Goal: Task Accomplishment & Management: Complete application form

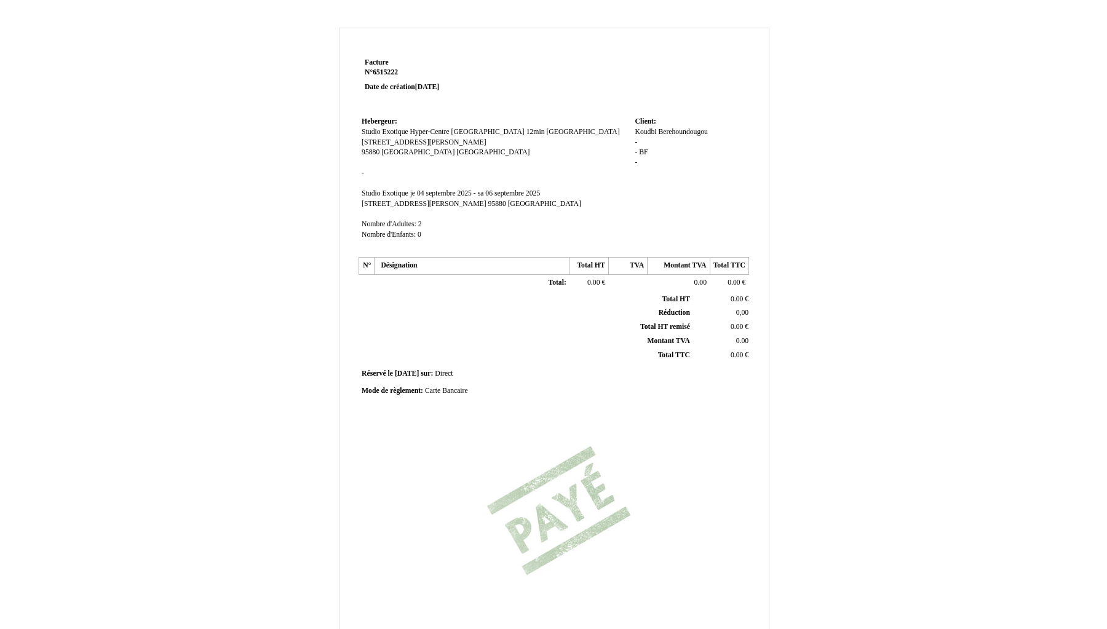
click at [687, 130] on span "Berehoundougou" at bounding box center [683, 132] width 50 height 8
click at [641, 130] on span "Koudbi" at bounding box center [646, 132] width 22 height 8
click at [648, 130] on input "Koudbi" at bounding box center [705, 133] width 141 height 13
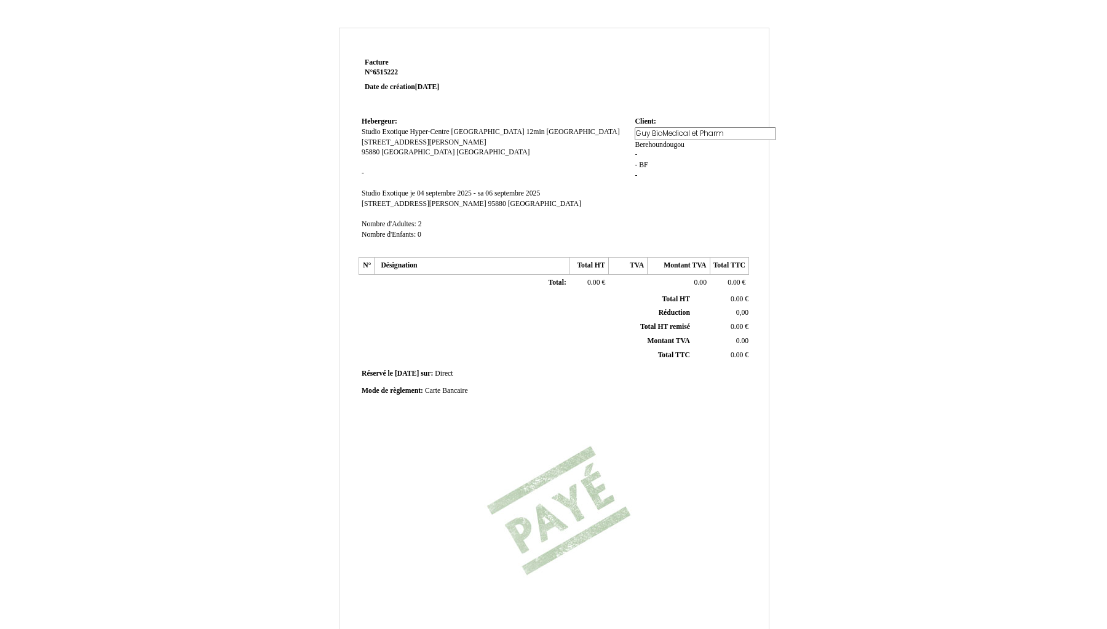
type input "Guy BioMedical et Pharma"
click at [697, 144] on div "Koudbi Koudbi Berehoundougou Berehoundougou - - BF BF -" at bounding box center [690, 159] width 111 height 64
click at [671, 143] on span "Berehoundougou" at bounding box center [660, 142] width 50 height 8
click at [671, 143] on input "Berehoundougou" at bounding box center [705, 144] width 141 height 13
type input "Berehoundougou"
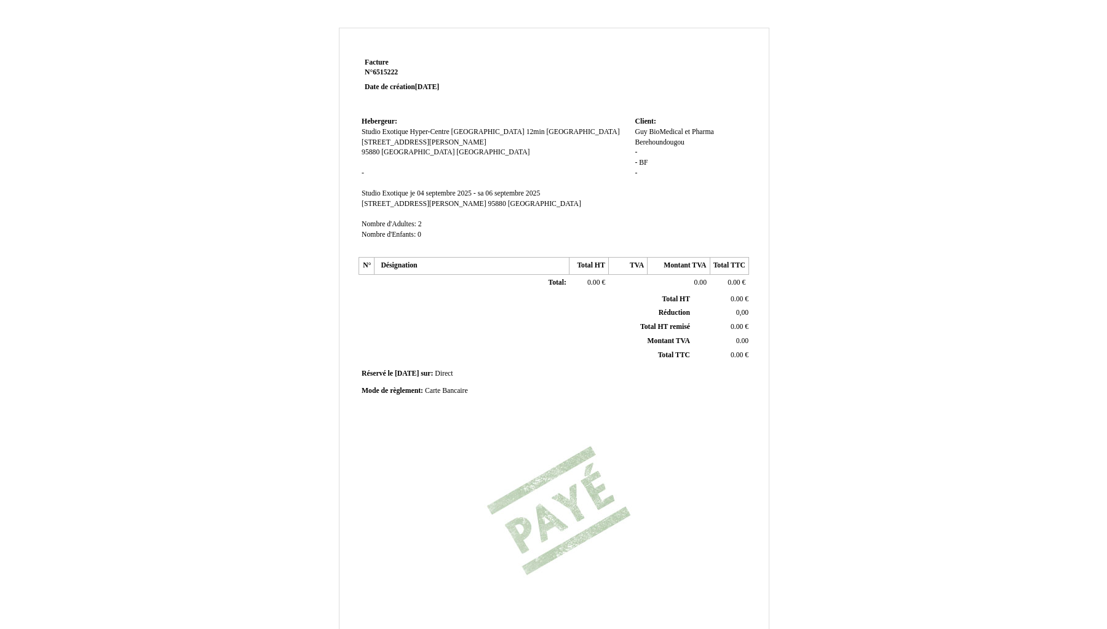
click at [738, 174] on div "Guy BioMedical et Pharma Guy BioMedical et Pharma Berehoundougou Berehoundougou…" at bounding box center [690, 157] width 111 height 61
click at [676, 143] on span "Berehoundougou" at bounding box center [660, 142] width 50 height 8
click at [676, 143] on input "Berehoundougou" at bounding box center [705, 144] width 141 height 13
click at [662, 165] on div "Guy BioMedical et Pharma Guy BioMedical et Pharma Berehoundougou Berehoundougou…" at bounding box center [690, 159] width 111 height 64
click at [662, 140] on span "Berehoundougou" at bounding box center [660, 142] width 50 height 8
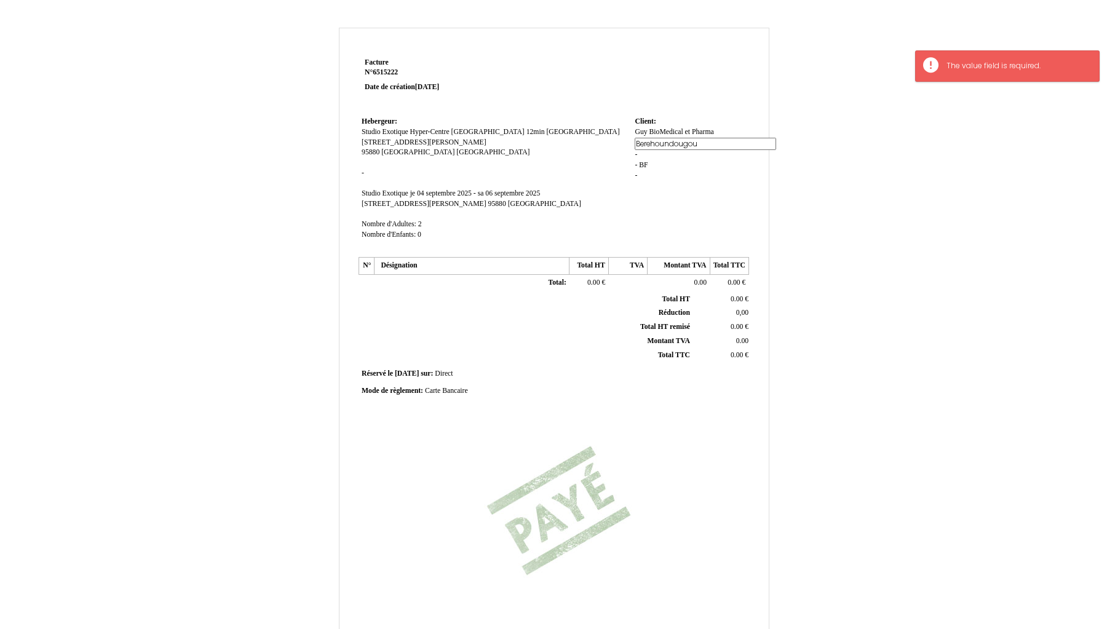
click at [662, 140] on input "Berehoundougou" at bounding box center [705, 144] width 141 height 13
type input "."
click at [663, 162] on div "Guy BioMedical et Pharma Guy BioMedical et Pharma Berehoundougou . - - BF BF -" at bounding box center [690, 159] width 111 height 64
click at [681, 168] on div "Guy BioMedical et Pharma Guy BioMedical et Pharma . . - - BF BF -" at bounding box center [690, 153] width 111 height 52
click at [649, 151] on div "Guy BioMedical et Pharma Guy BioMedical et Pharma . . - - BF BF -" at bounding box center [690, 153] width 111 height 52
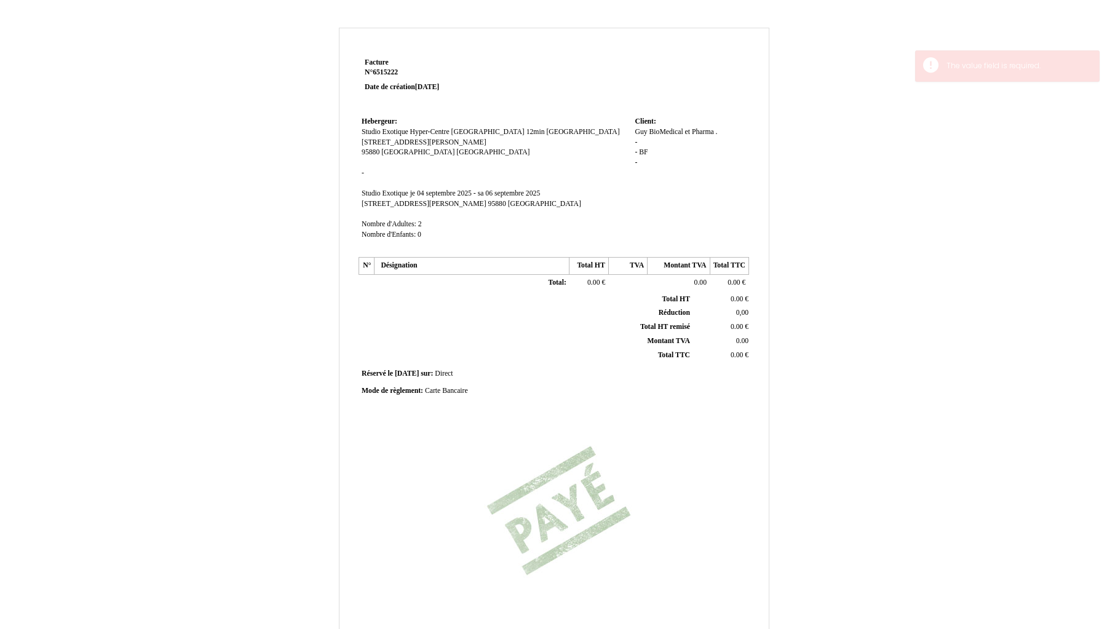
click at [645, 151] on span "BF" at bounding box center [643, 152] width 9 height 8
click at [645, 151] on div "Guy BioMedical et Pharma Guy BioMedical et Pharma . . - - BF BF -" at bounding box center [690, 153] width 111 height 52
click at [651, 152] on div "Guy BioMedical et Pharma Guy BioMedical et Pharma . . - - BF BF -" at bounding box center [690, 153] width 111 height 52
click at [644, 151] on span "BF" at bounding box center [643, 152] width 9 height 8
click at [644, 151] on div "Guy BioMedical et Pharma Guy BioMedical et Pharma . . - - BF BF -" at bounding box center [690, 153] width 111 height 52
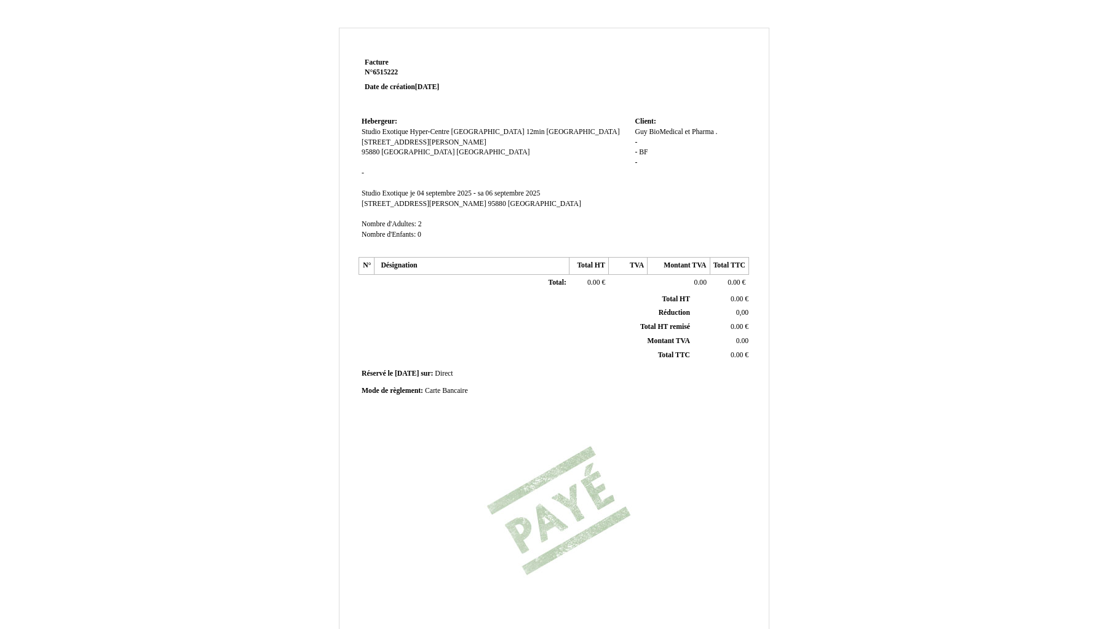
click at [644, 151] on span "BF" at bounding box center [643, 152] width 9 height 8
click at [644, 151] on div "Guy BioMedical et Pharma Guy BioMedical et Pharma . . - - BF BF -" at bounding box center [690, 153] width 111 height 52
click at [644, 151] on span "BF" at bounding box center [643, 152] width 9 height 8
type input "B"
click at [648, 180] on td "Client: Client: Guy BioMedical et Pharma Guy BioMedical et Pharma . . - - BF BF…" at bounding box center [690, 184] width 117 height 140
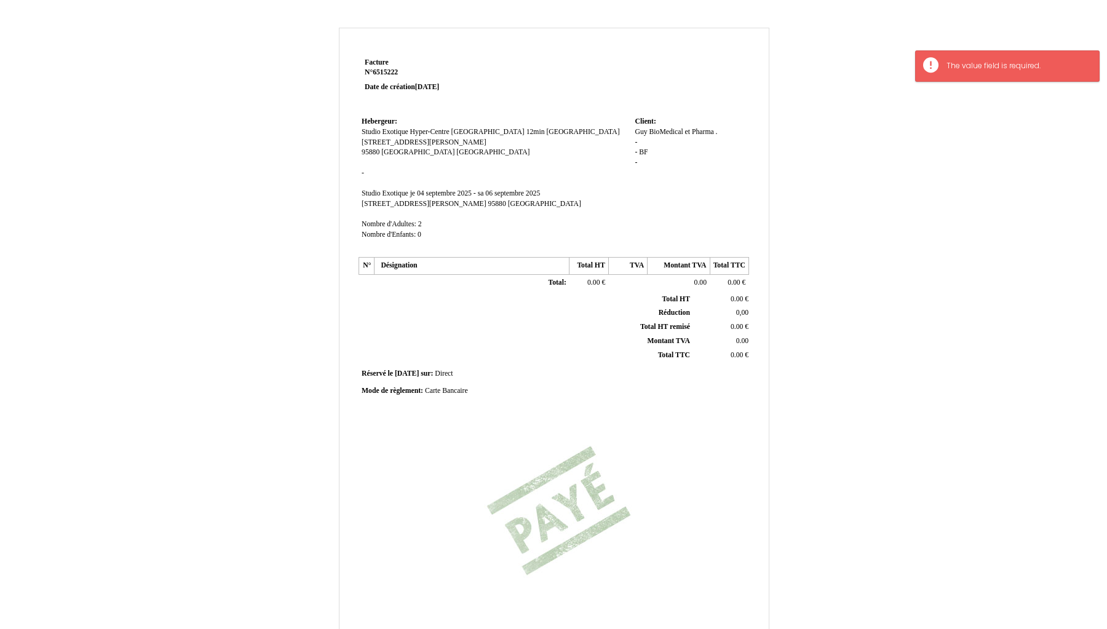
click at [646, 154] on span "BF" at bounding box center [643, 152] width 9 height 8
click at [646, 154] on div "Guy BioMedical et Pharma Guy BioMedical et Pharma . . - - BF BF -" at bounding box center [690, 153] width 111 height 52
click at [646, 154] on span "BF" at bounding box center [643, 152] width 9 height 8
type input "B"
type input "."
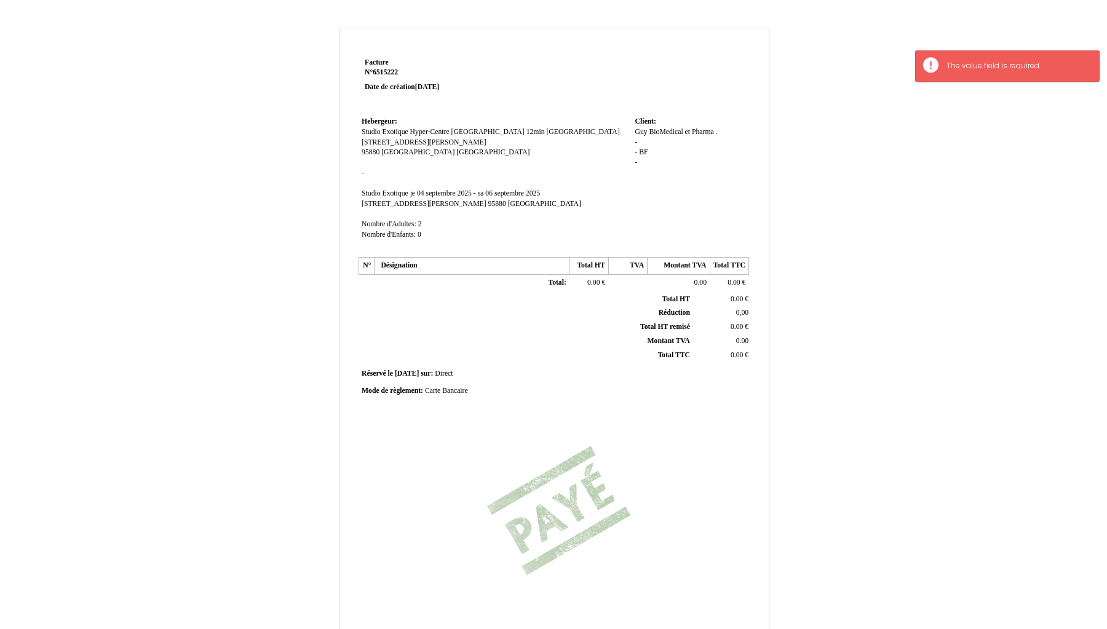
click at [641, 192] on td "Client: Client: Guy BioMedical et Pharma Guy BioMedical et Pharma . . - - BF . -" at bounding box center [690, 184] width 117 height 140
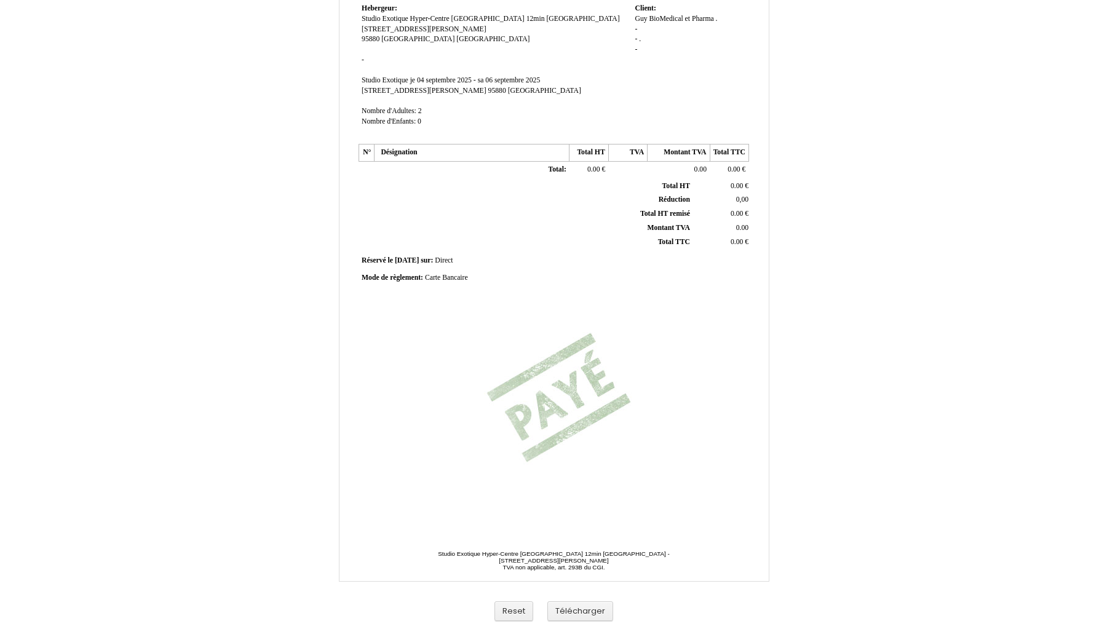
scroll to position [113, 0]
click at [585, 614] on button "Télécharger" at bounding box center [580, 611] width 66 height 20
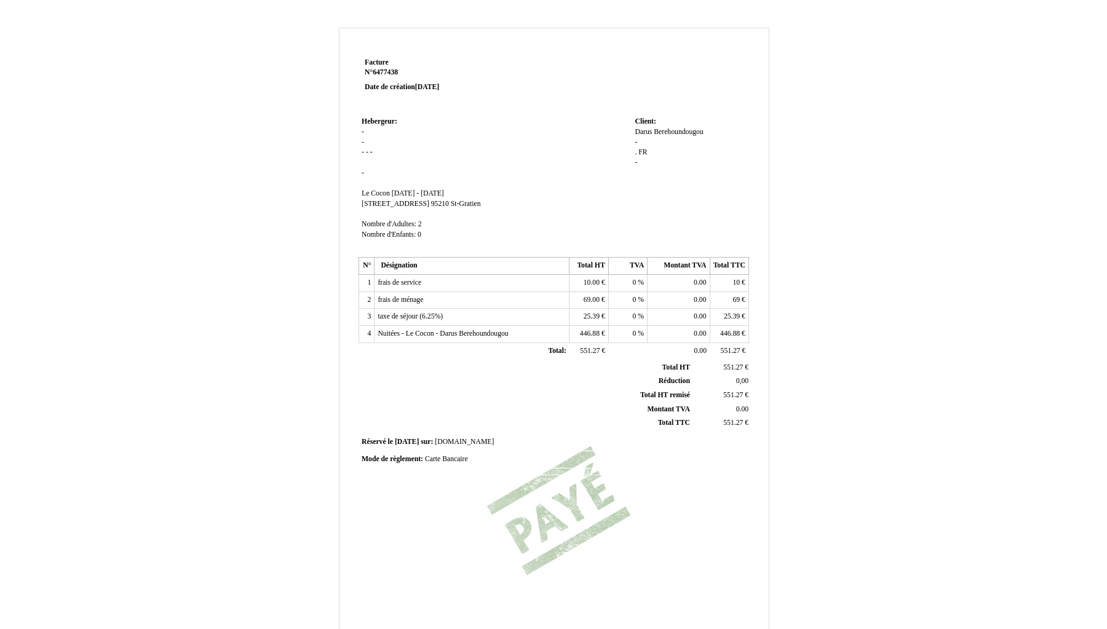
click at [670, 130] on span "Berehoundougou" at bounding box center [679, 132] width 50 height 8
click at [670, 130] on div "[PERSON_NAME] Berehoundougou Berehoundougou - . . FR FR -" at bounding box center [690, 153] width 111 height 52
click at [673, 132] on span "Berehoundougou" at bounding box center [679, 132] width 50 height 8
click at [673, 132] on div "[PERSON_NAME] Berehoundougou Berehoundougou - . . FR FR -" at bounding box center [690, 153] width 111 height 52
click at [673, 132] on span "Berehoundougou" at bounding box center [679, 132] width 50 height 8
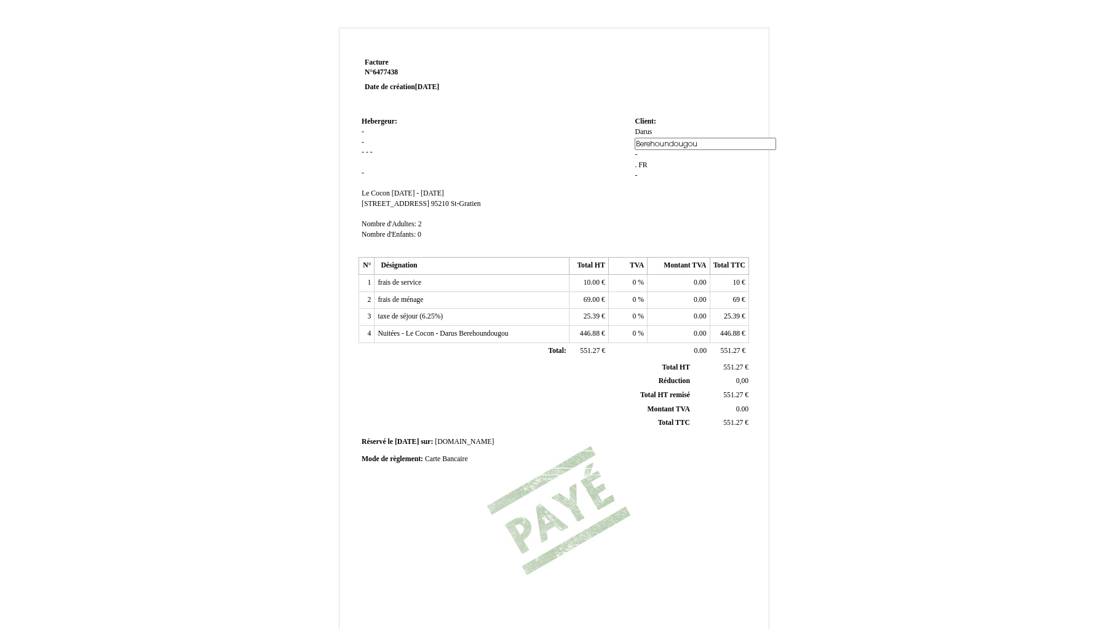
click at [671, 145] on input "Berehoundougou" at bounding box center [705, 144] width 141 height 13
click at [656, 132] on div "[PERSON_NAME] Berehoundougou Berehoundougou - . . FR FR -" at bounding box center [690, 159] width 111 height 64
click at [648, 132] on span "Darus" at bounding box center [643, 132] width 17 height 8
click at [0, 0] on input "Darus" at bounding box center [0, 0] width 0 height 0
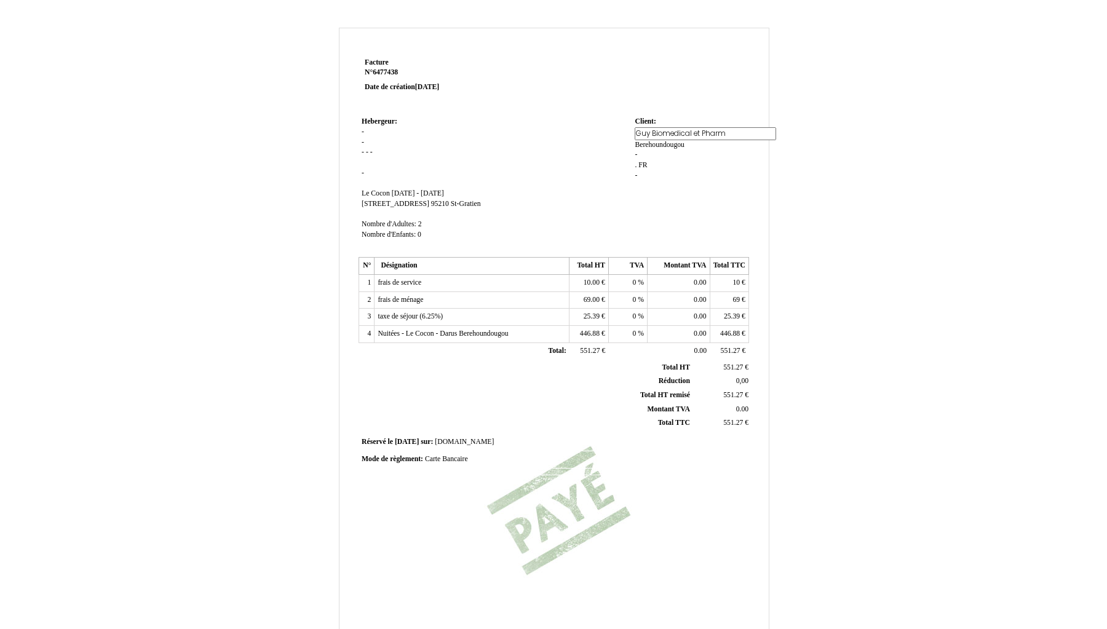
type input "Guy Biomedical et Pharma"
click at [647, 145] on div "[PERSON_NAME] Berehoundougou Berehoundougou - . . FR FR -" at bounding box center [690, 159] width 111 height 64
click at [648, 145] on span "Berehoundougou" at bounding box center [660, 142] width 50 height 8
click at [648, 145] on input "Berehoundougou" at bounding box center [705, 144] width 141 height 13
type input "."
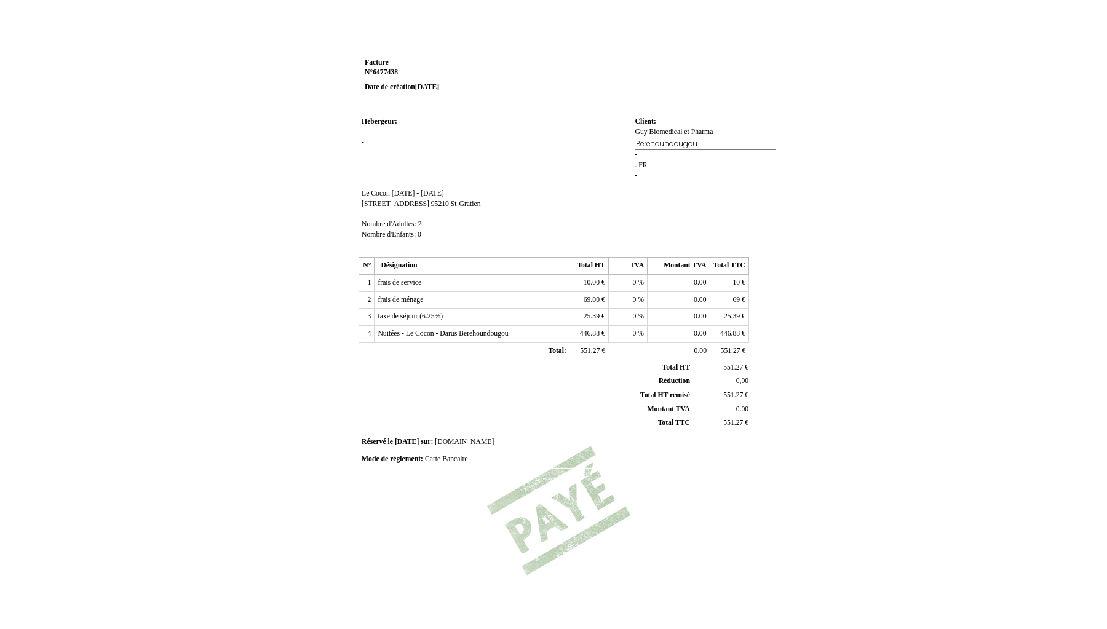
click at [846, 191] on div "Facture Facture N° 6477438 6477438 Date de création [DATE] Hebergeur: [GEOGRAPH…" at bounding box center [553, 385] width 719 height 714
click at [647, 149] on span "FR" at bounding box center [642, 152] width 9 height 8
click at [644, 158] on input "FR" at bounding box center [705, 164] width 141 height 13
type input "."
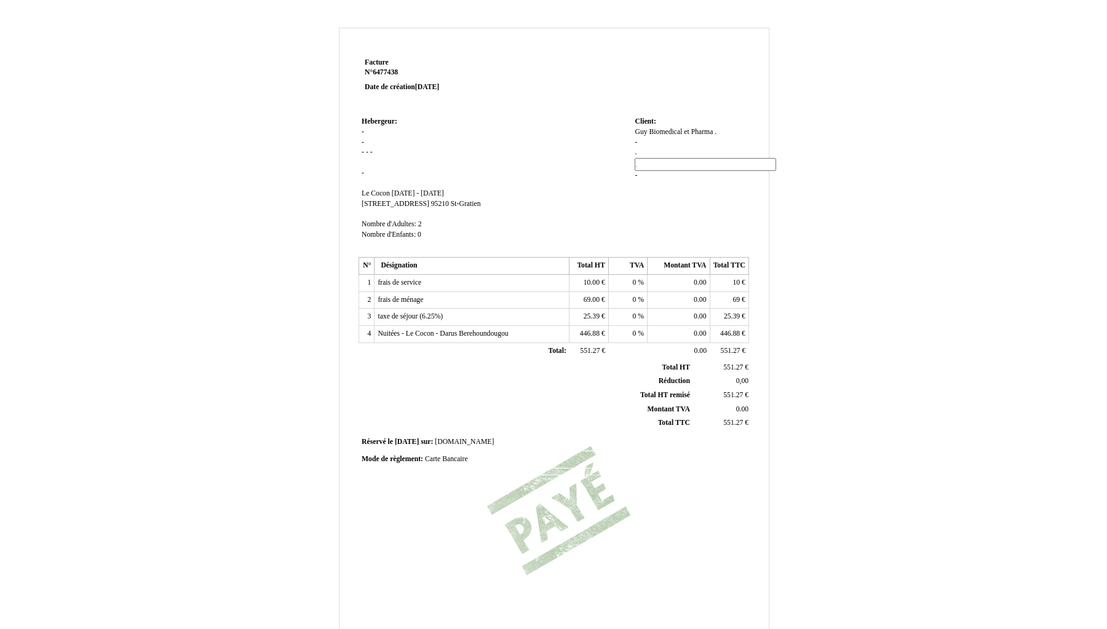
click at [781, 216] on div "Facture Facture N° 6477438 6477438 Date de création [DATE] Hebergeur: [GEOGRAPH…" at bounding box center [553, 385] width 719 height 714
click at [639, 149] on span "." at bounding box center [639, 152] width 2 height 8
click at [639, 149] on div "Guy Biomedical et Pharma Guy Biomedical et Pharma . . - . . . . -" at bounding box center [690, 153] width 111 height 52
click at [640, 153] on span "." at bounding box center [639, 152] width 2 height 8
click at [648, 149] on div "Guy Biomedical et Pharma Guy Biomedical et Pharma . . - . . . . -" at bounding box center [690, 159] width 111 height 64
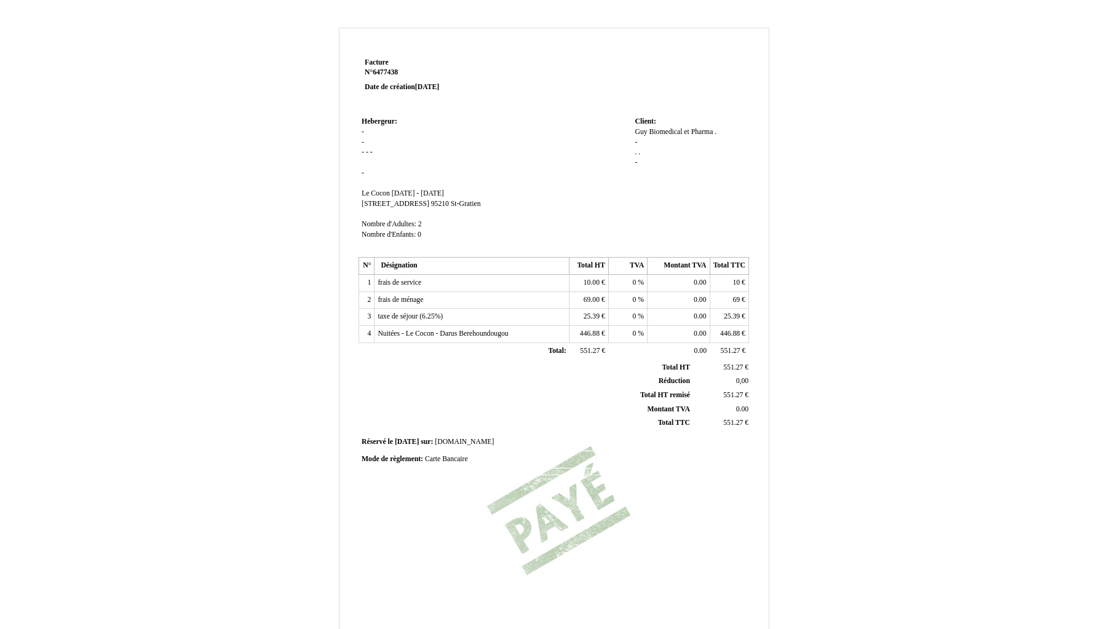
click at [889, 167] on div "Facture Facture N° 6477438 6477438 Date de création [DATE] Hebergeur: [GEOGRAPH…" at bounding box center [553, 385] width 719 height 714
click at [388, 132] on td "Hebergeur: Hebergeur: - - - - - - SIRET Le Cocon Le Cocon [DATE] - [DATE] [DATE…" at bounding box center [494, 184] width 273 height 140
click at [359, 135] on td "Hebergeur: Hebergeur: - - - - - - SIRET Le Cocon Le Cocon [DATE] - [DATE] [DATE…" at bounding box center [494, 184] width 273 height 140
click at [364, 133] on td "Hebergeur: Hebergeur: - - - - - - SIRET Le Cocon Le Cocon [DATE] - [DATE] [DATE…" at bounding box center [494, 184] width 273 height 140
click at [363, 133] on span "-" at bounding box center [363, 132] width 2 height 8
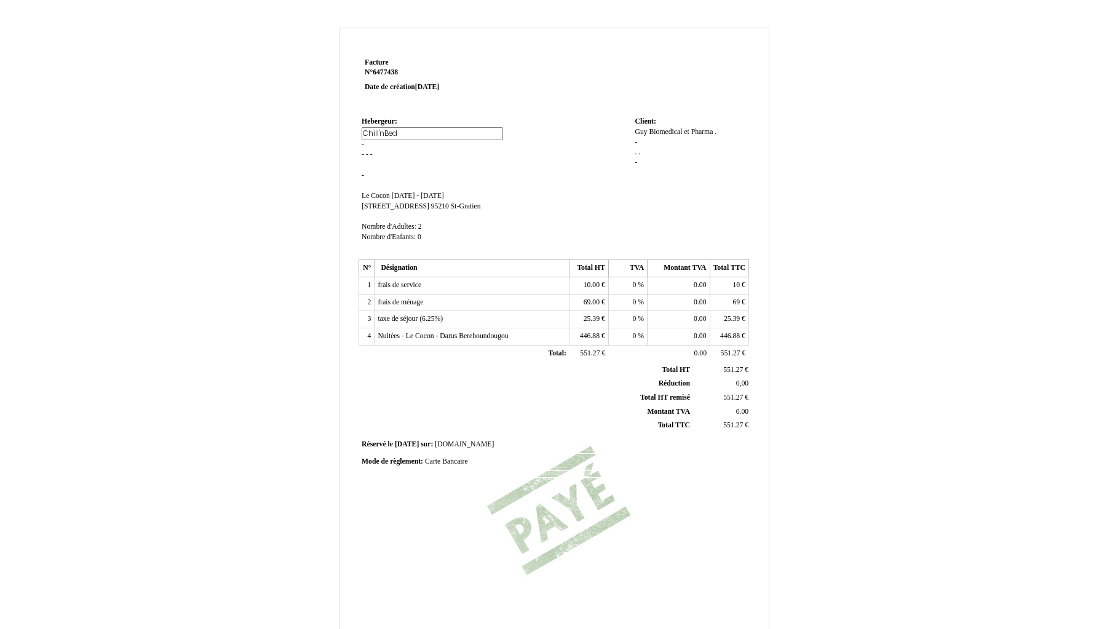
type input "Chill'nBed"
click at [323, 158] on div "Facture Facture N° 6477438 6477438 Date de création [DATE] Hebergeur: [GEOGRAPH…" at bounding box center [553, 385] width 719 height 714
click at [378, 132] on span "Chill'nBed" at bounding box center [377, 132] width 31 height 8
click at [0, 0] on input "Chill'nBed" at bounding box center [0, 0] width 0 height 0
click at [383, 132] on input "Chill'nBed" at bounding box center [432, 133] width 141 height 13
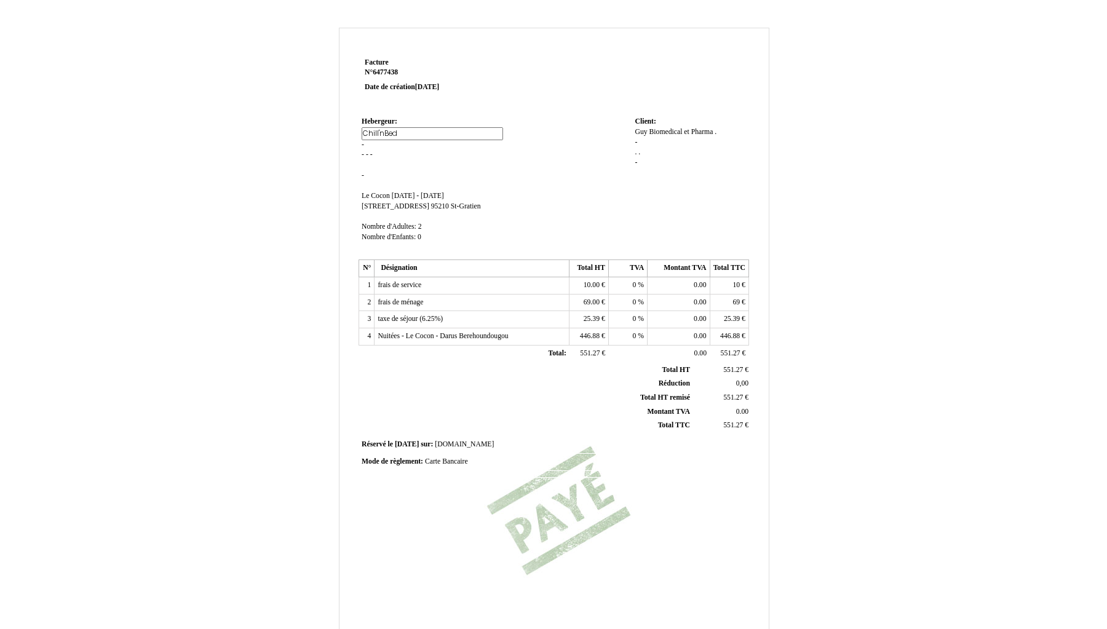
type input "Chill'n'Bed"
click at [548, 152] on td "Hebergeur: Hebergeur: Chill'nBed Chill'n'Bed - - - - - SIRET [GEOGRAPHIC_DATA] …" at bounding box center [494, 185] width 273 height 143
click at [396, 191] on span "[DATE] - [DATE]" at bounding box center [418, 193] width 52 height 8
click at [396, 191] on input "[DATE] - [DATE]" at bounding box center [462, 195] width 141 height 13
click at [400, 191] on input "[DATE] - [DATE]" at bounding box center [462, 195] width 141 height 13
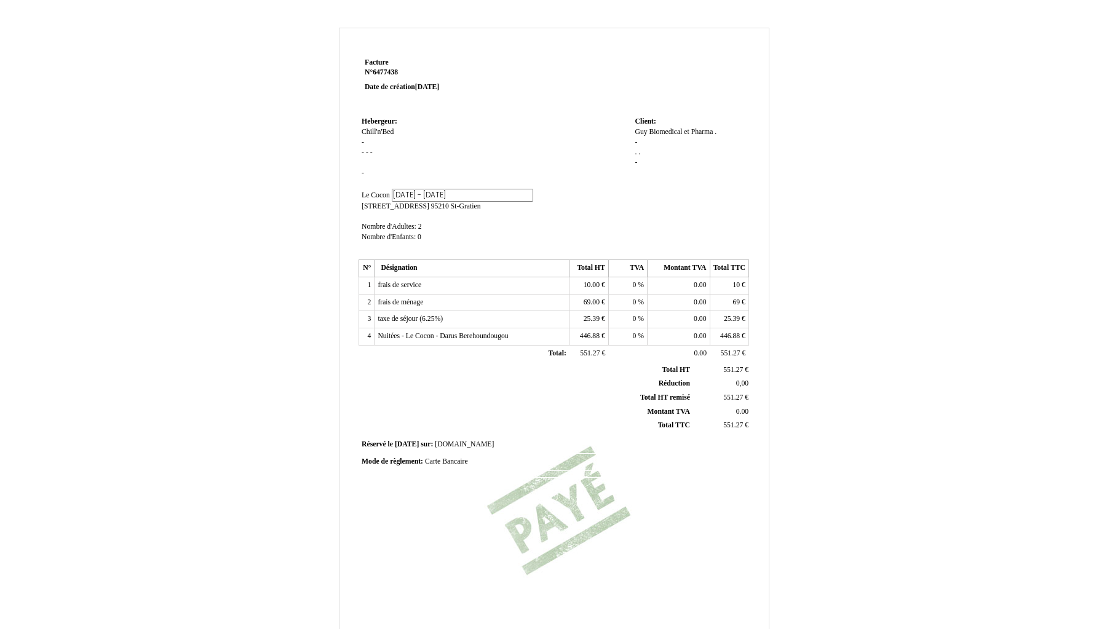
click at [501, 152] on td "Hebergeur: Hebergeur: Chill'n'Bed Chill'n'Bed - - - - - SIRET [GEOGRAPHIC_DATA]…" at bounding box center [494, 185] width 273 height 143
click at [390, 200] on span "[STREET_ADDRESS]" at bounding box center [396, 204] width 68 height 8
click at [397, 202] on input "[STREET_ADDRESS]" at bounding box center [432, 205] width 141 height 13
type input "[STREET_ADDRESS]"
click at [802, 192] on div "Facture Facture N° 6477438 6477438 Date de création [DATE] Hebergeur: Hebergeur…" at bounding box center [553, 385] width 719 height 714
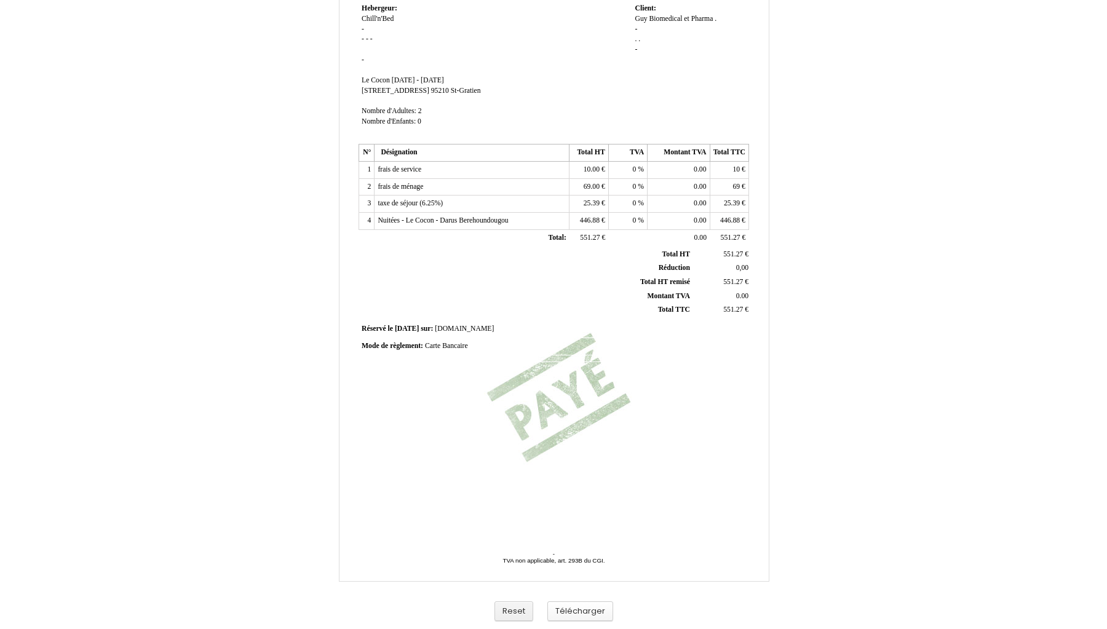
scroll to position [113, 0]
click at [599, 616] on button "Télécharger" at bounding box center [580, 611] width 66 height 20
